Goal: Check status

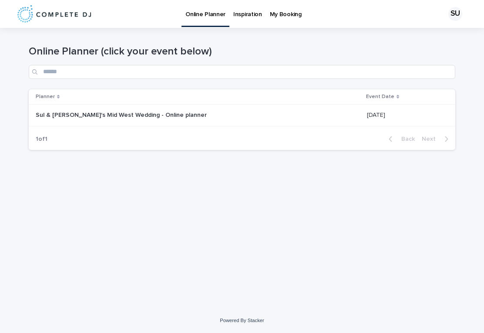
click at [250, 131] on div "1 of 1 Back Next" at bounding box center [242, 139] width 427 height 22
click at [263, 121] on div "Sul & [PERSON_NAME]'s Mid West Wedding - Online planner Sul & [PERSON_NAME]'s M…" at bounding box center [198, 115] width 324 height 14
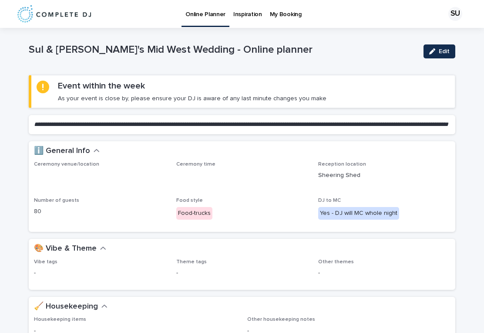
click at [285, 18] on link "My Booking" at bounding box center [286, 13] width 40 height 27
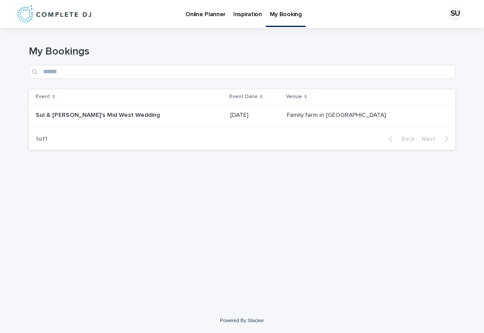
click at [388, 111] on p at bounding box center [359, 114] width 145 height 7
